Goal: Task Accomplishment & Management: Manage account settings

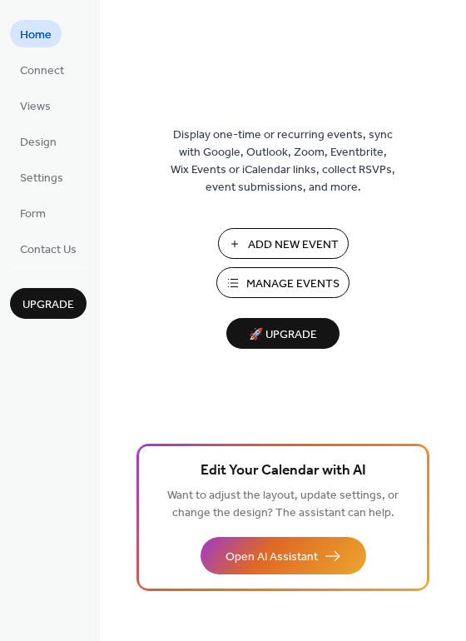
click at [310, 287] on span "Manage Events" at bounding box center [292, 283] width 93 height 17
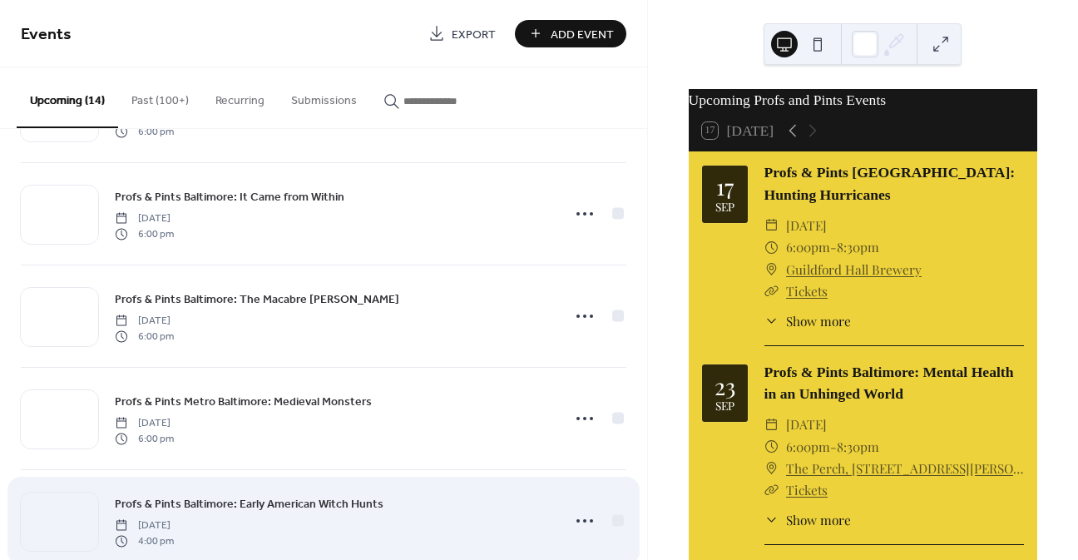
scroll to position [801, 0]
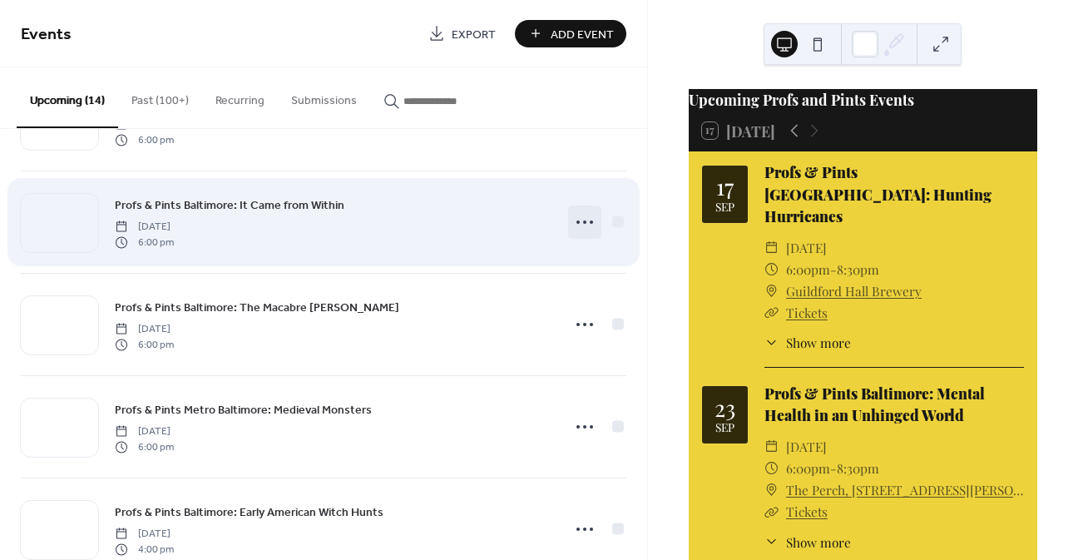
click at [582, 223] on icon at bounding box center [585, 222] width 27 height 27
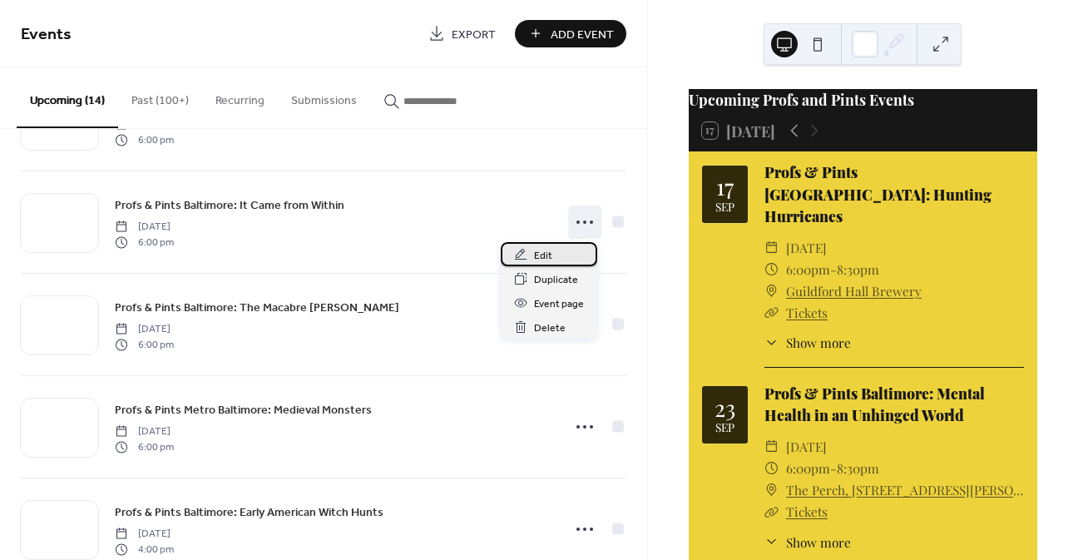
click at [541, 255] on span "Edit" at bounding box center [543, 255] width 18 height 17
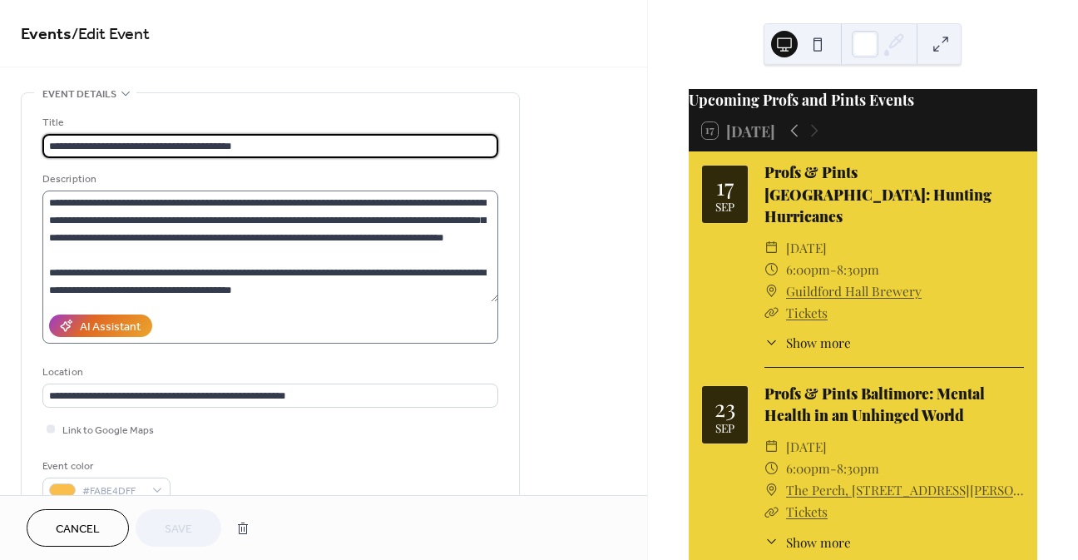
scroll to position [559, 0]
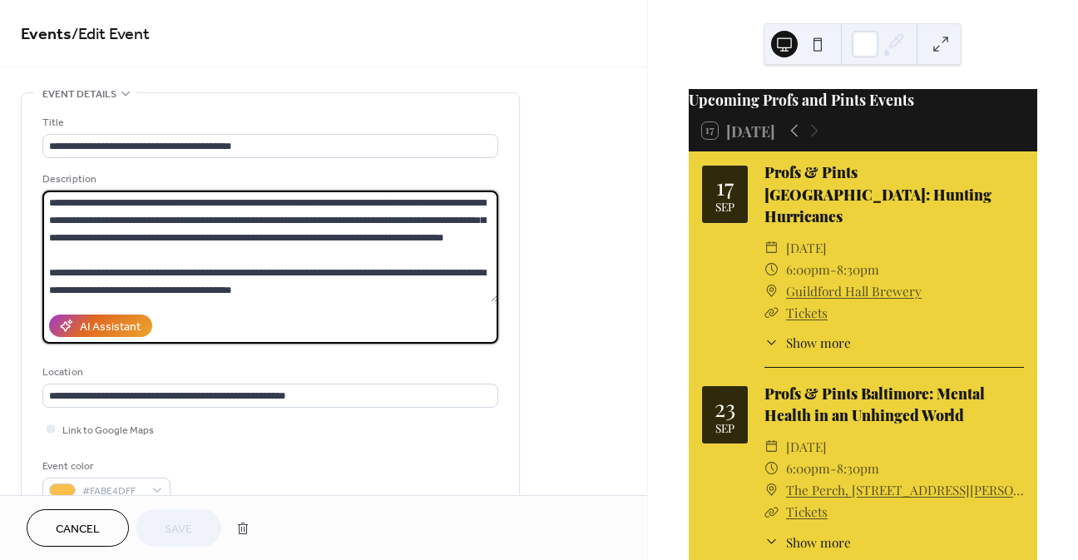
click at [287, 285] on textarea at bounding box center [270, 247] width 456 height 112
click at [313, 291] on textarea at bounding box center [270, 247] width 456 height 112
type textarea "**********"
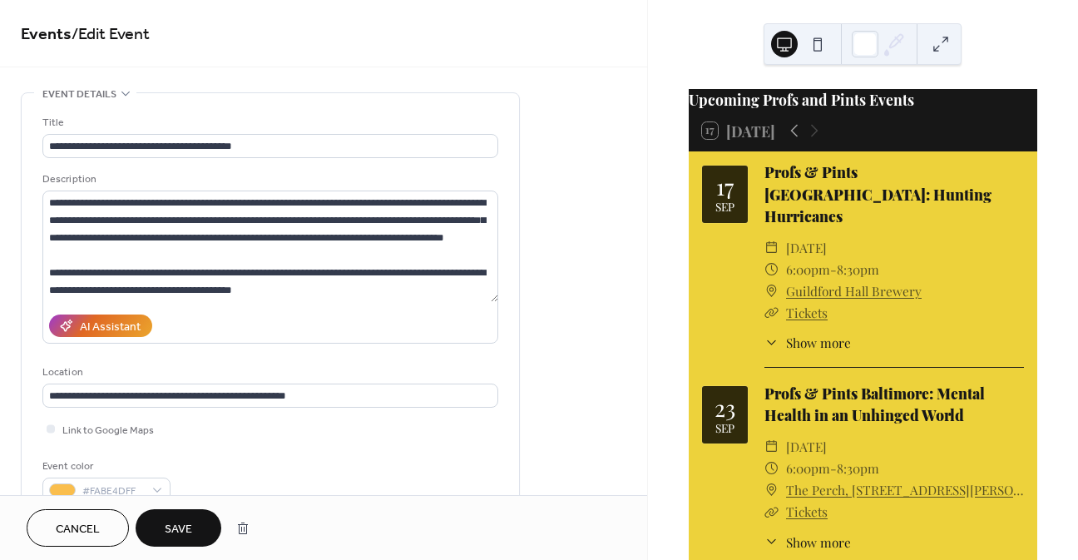
click at [190, 521] on span "Save" at bounding box center [178, 529] width 27 height 17
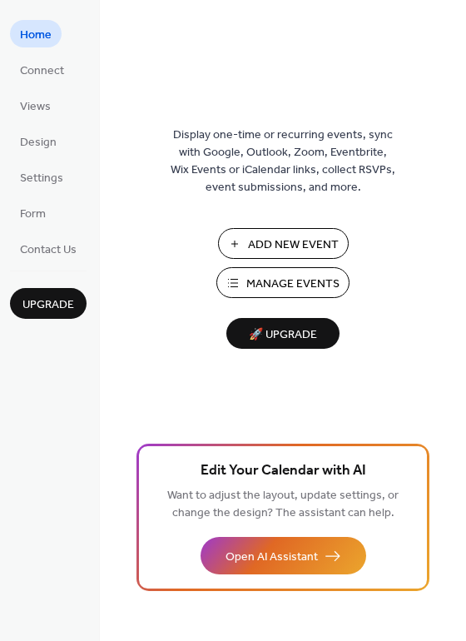
click at [296, 285] on span "Manage Events" at bounding box center [292, 283] width 93 height 17
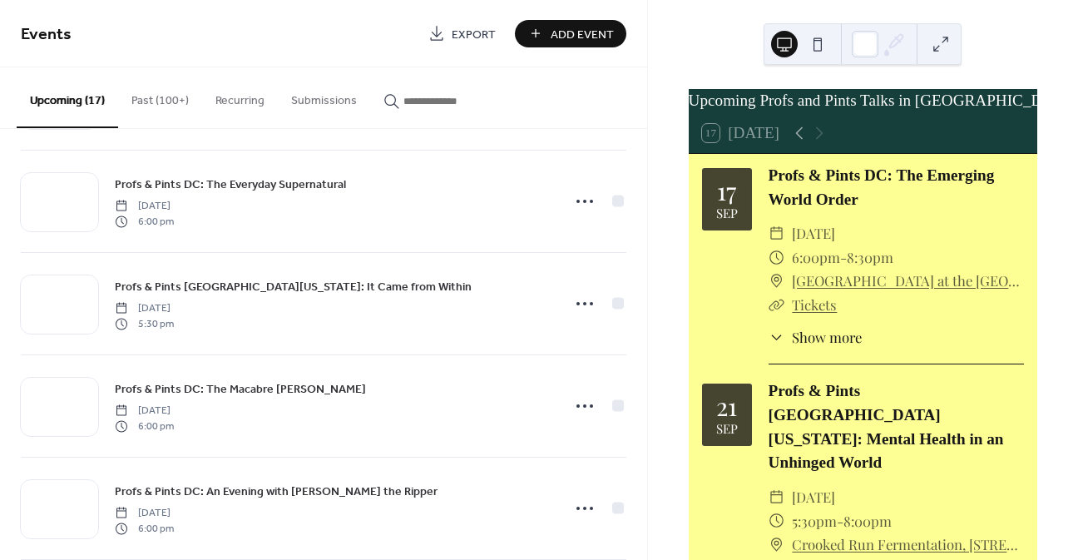
scroll to position [1082, 0]
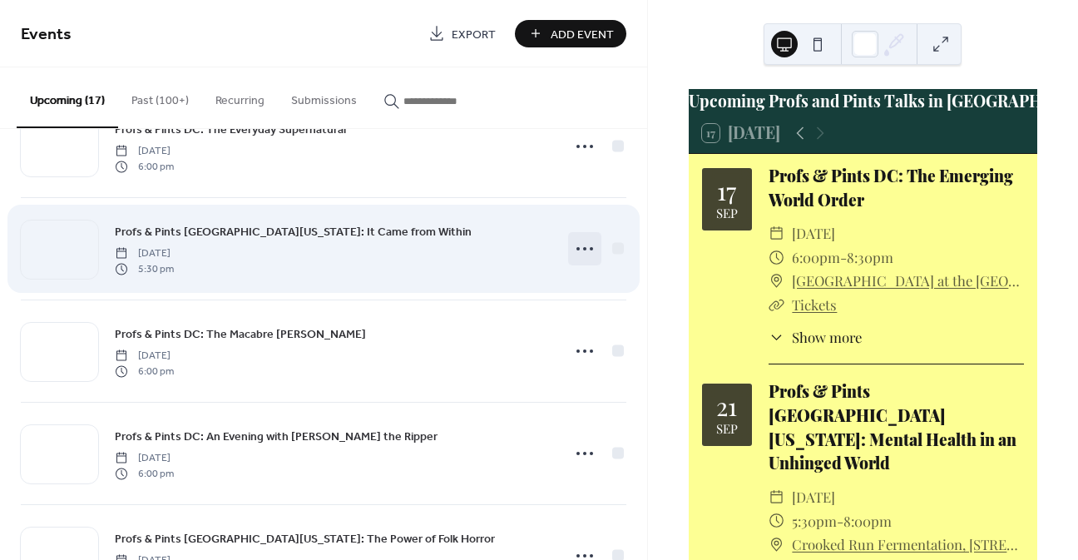
click at [583, 255] on icon at bounding box center [585, 248] width 27 height 27
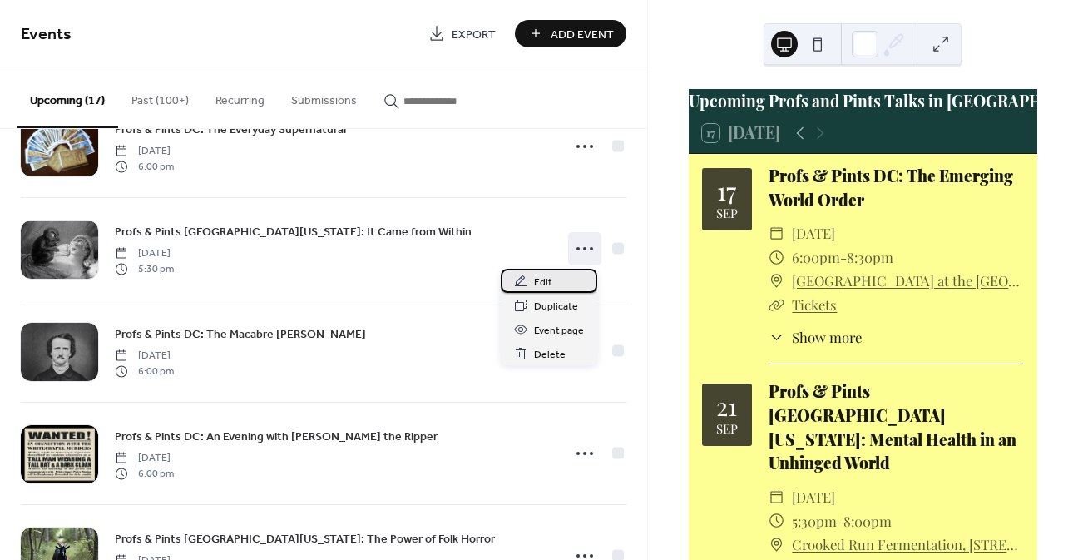
click at [535, 280] on span "Edit" at bounding box center [543, 282] width 18 height 17
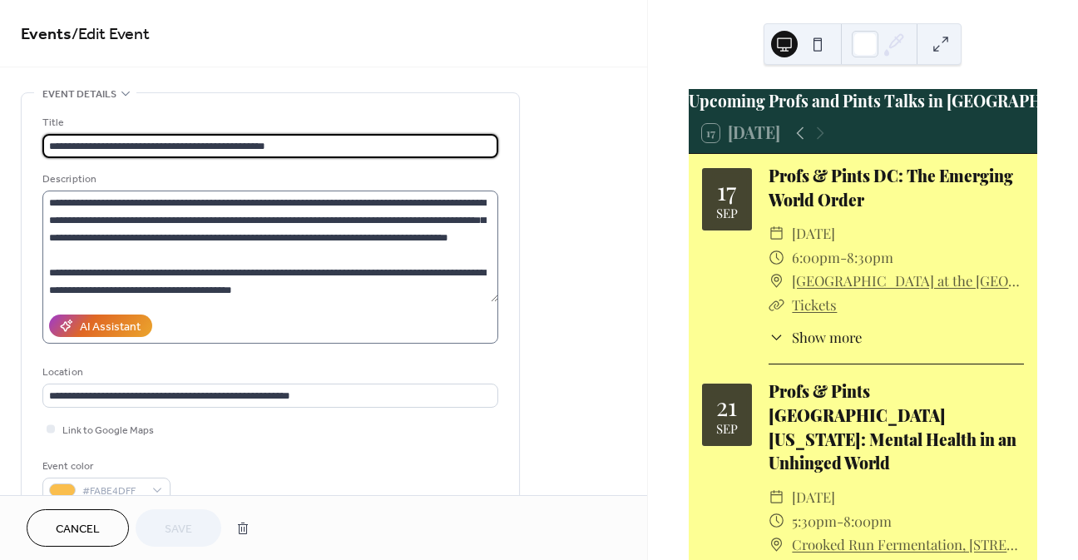
scroll to position [559, 0]
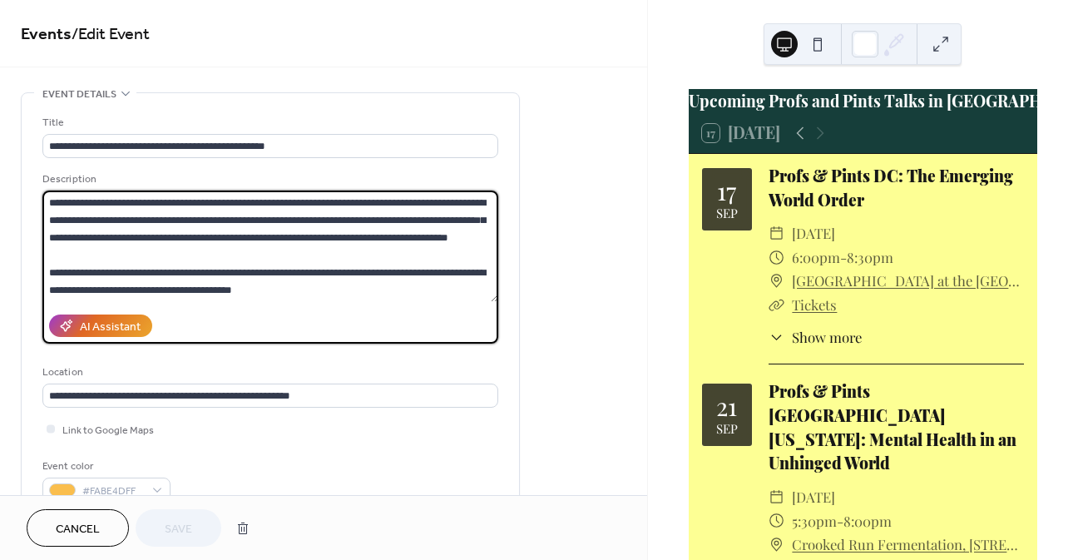
click at [284, 285] on textarea at bounding box center [270, 247] width 456 height 112
type textarea "**********"
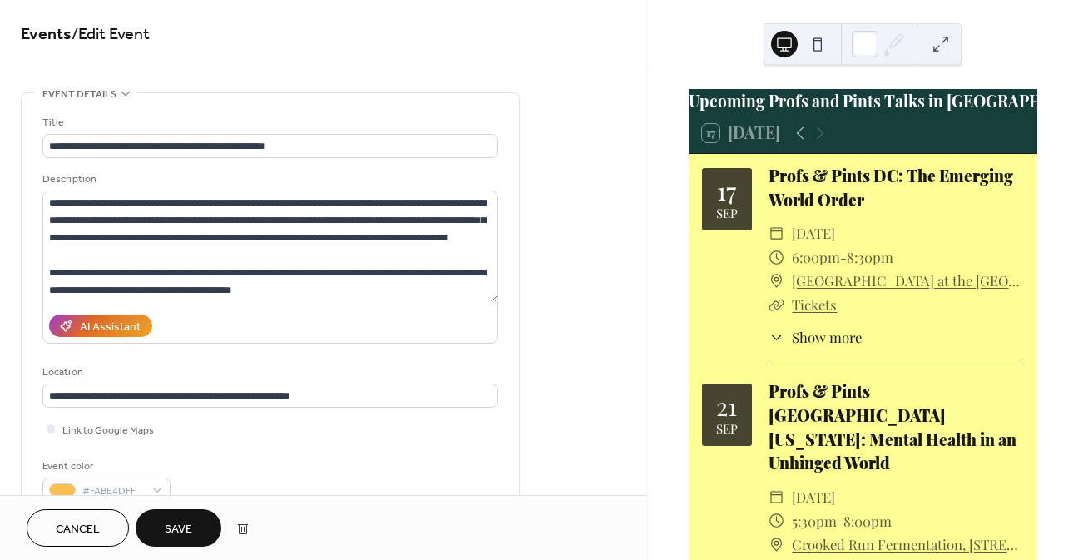
click at [184, 524] on span "Save" at bounding box center [178, 529] width 27 height 17
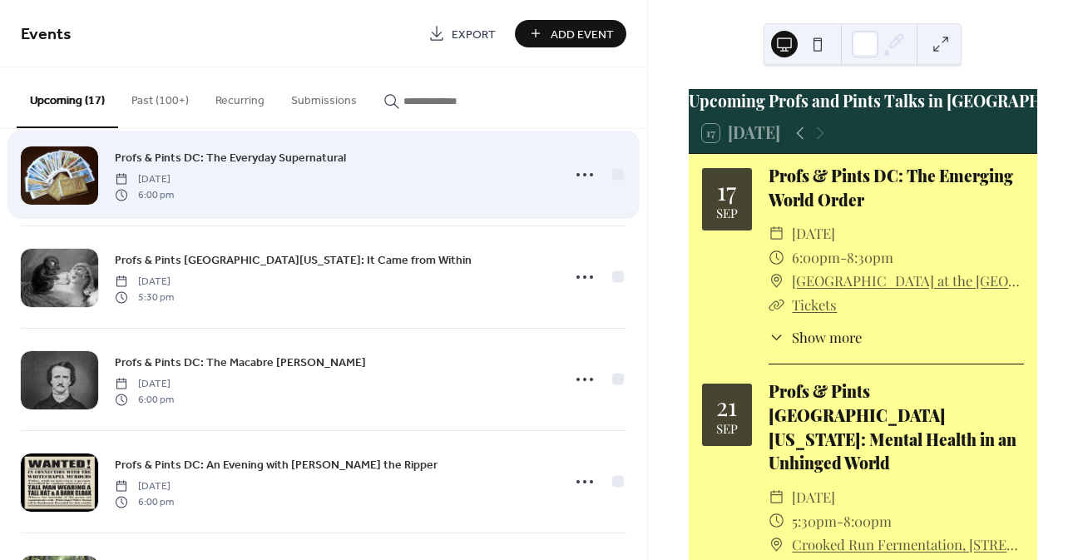
scroll to position [1082, 0]
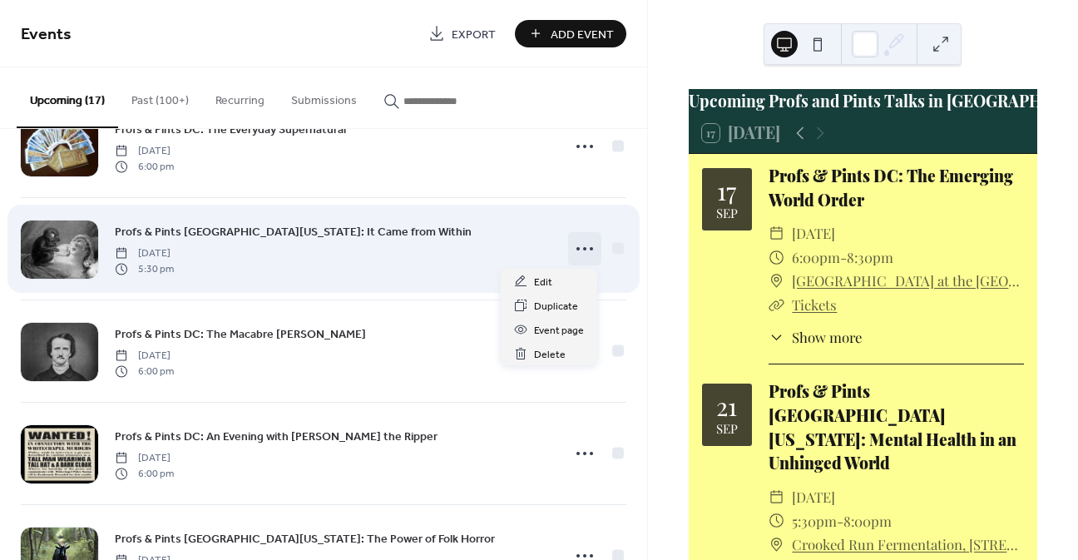
click at [577, 248] on circle at bounding box center [578, 248] width 3 height 3
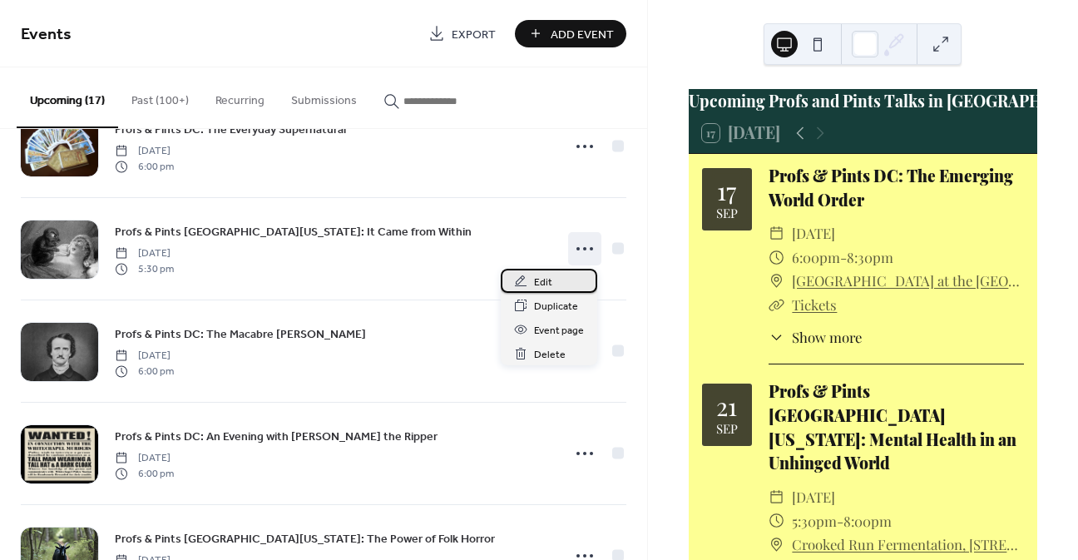
click at [550, 280] on span "Edit" at bounding box center [543, 282] width 18 height 17
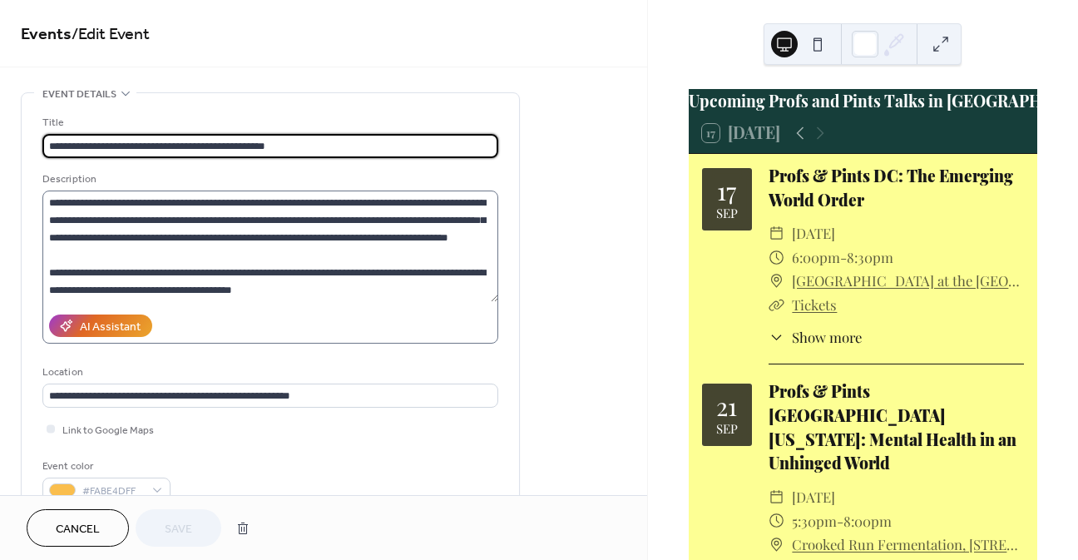
scroll to position [559, 0]
